Goal: Find specific page/section: Find specific page/section

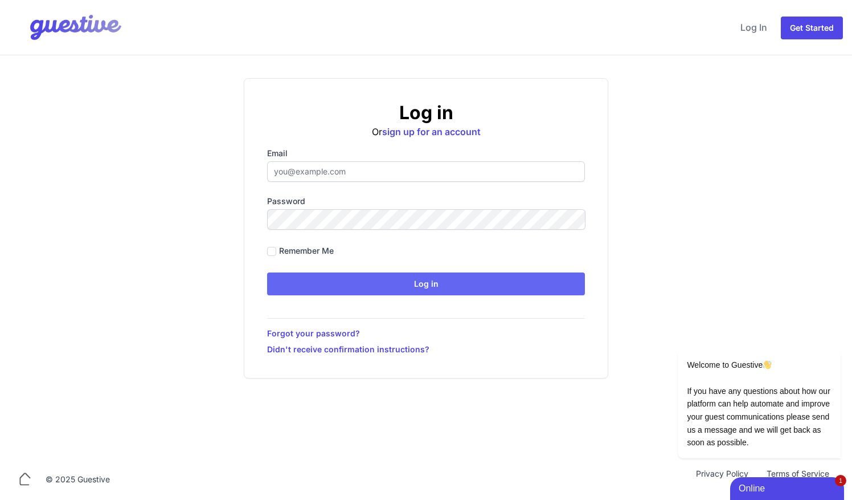
type input "[EMAIL_ADDRESS][DOMAIN_NAME]"
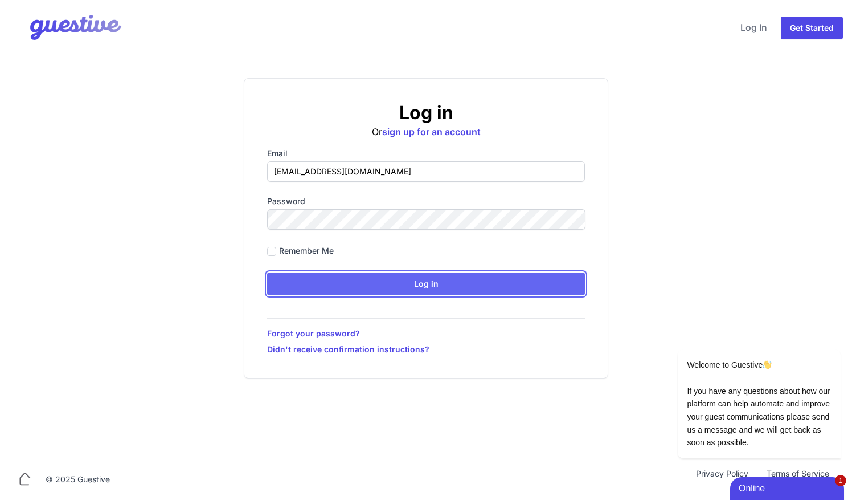
click at [423, 284] on input "Log in" at bounding box center [426, 283] width 318 height 23
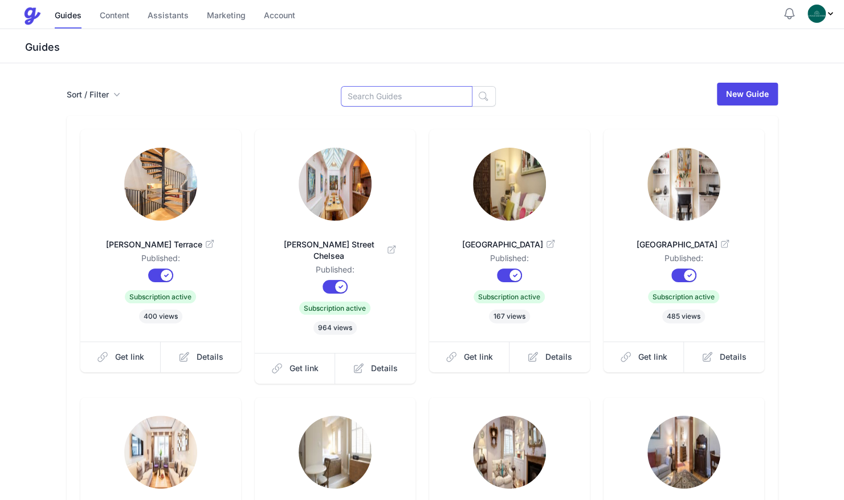
click at [399, 94] on input at bounding box center [407, 96] width 132 height 21
type input "cran"
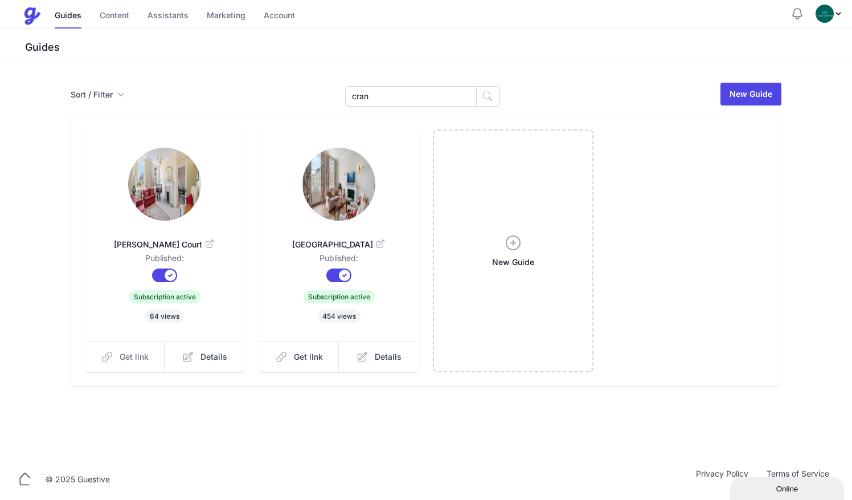
click at [129, 356] on span "Get link" at bounding box center [134, 356] width 29 height 11
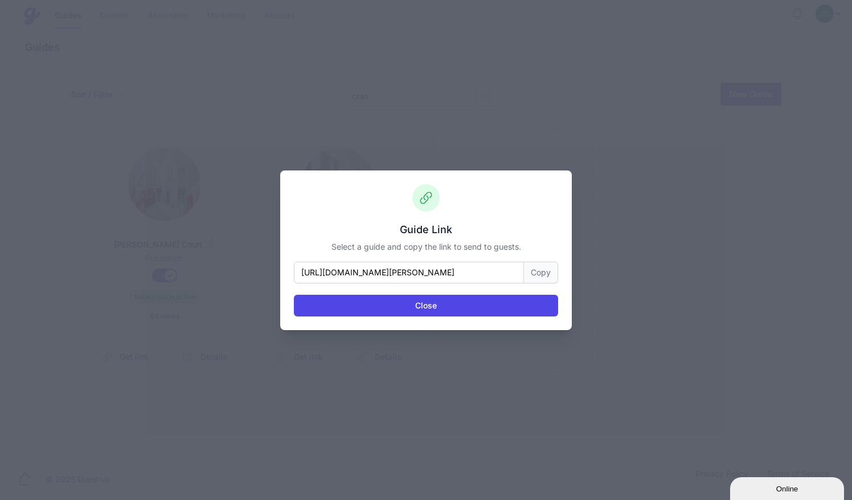
click at [541, 273] on button "Copy" at bounding box center [541, 273] width 34 height 22
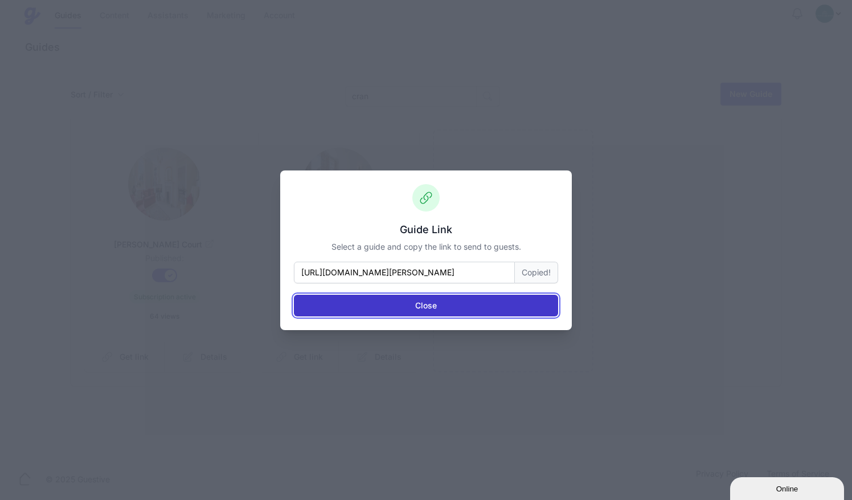
click at [467, 307] on button "Close" at bounding box center [426, 306] width 264 height 22
